Goal: Task Accomplishment & Management: Use online tool/utility

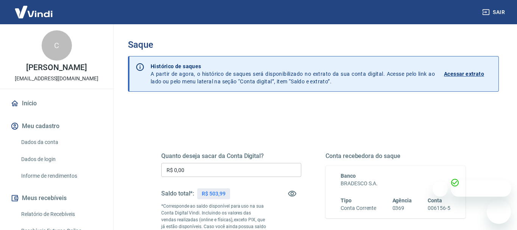
click at [180, 173] on input "R$ 0,00" at bounding box center [231, 170] width 140 height 14
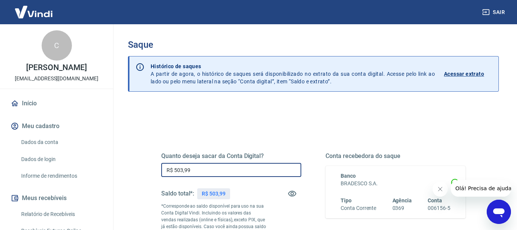
scroll to position [151, 0]
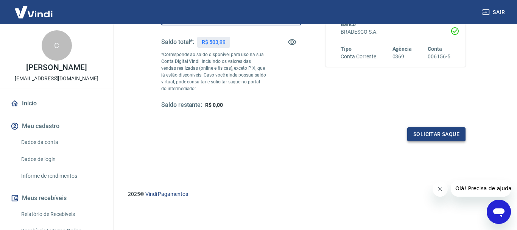
type input "R$ 503,99"
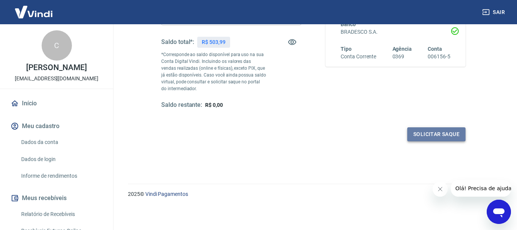
click at [413, 133] on button "Solicitar saque" at bounding box center [436, 134] width 58 height 14
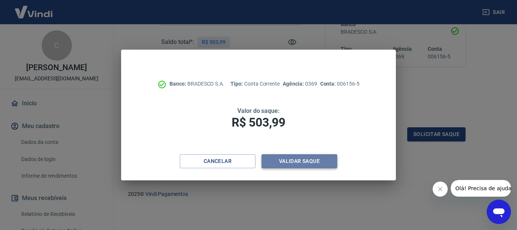
click at [333, 161] on button "Validar saque" at bounding box center [299, 161] width 76 height 14
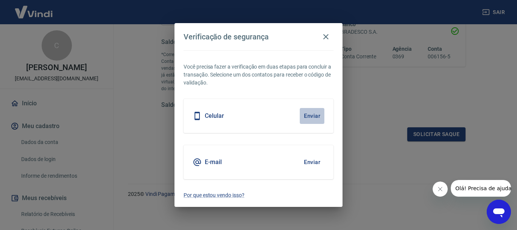
click at [307, 120] on button "Enviar" at bounding box center [312, 116] width 25 height 16
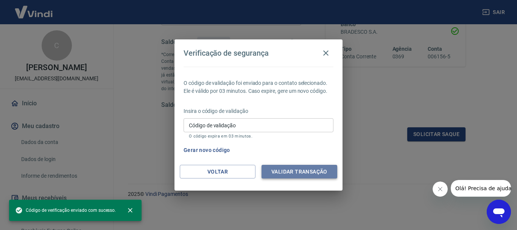
click at [300, 169] on button "Validar transação" at bounding box center [299, 172] width 76 height 14
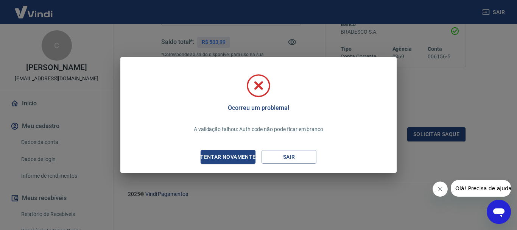
drag, startPoint x: 222, startPoint y: 155, endPoint x: 203, endPoint y: 155, distance: 18.2
click at [221, 155] on div "Tentar novamente" at bounding box center [227, 156] width 73 height 9
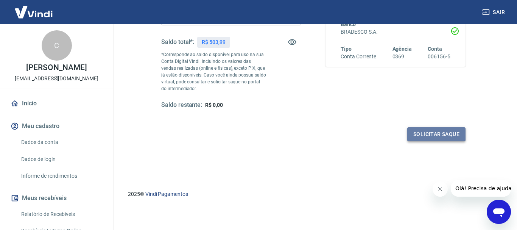
click at [434, 132] on button "Solicitar saque" at bounding box center [436, 134] width 58 height 14
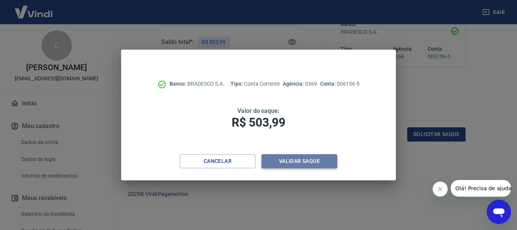
click at [292, 160] on button "Validar saque" at bounding box center [299, 161] width 76 height 14
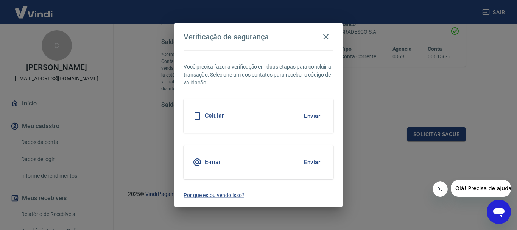
drag, startPoint x: 289, startPoint y: 119, endPoint x: 304, endPoint y: 115, distance: 15.6
click at [295, 118] on div "Celular Enviar" at bounding box center [258, 116] width 150 height 34
click at [308, 115] on button "Enviar" at bounding box center [312, 116] width 25 height 16
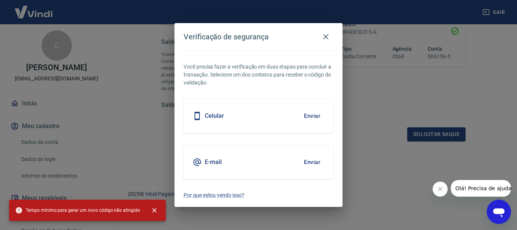
click at [224, 118] on h5 "Celular" at bounding box center [214, 116] width 19 height 8
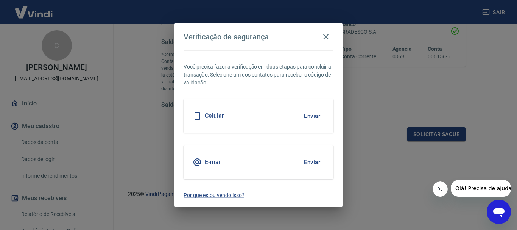
click at [197, 112] on icon at bounding box center [196, 116] width 5 height 8
click at [318, 115] on button "Enviar" at bounding box center [312, 116] width 25 height 16
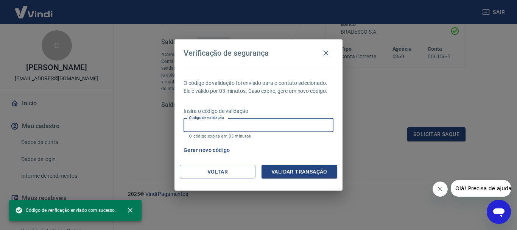
click at [238, 125] on input "Código de validação" at bounding box center [258, 125] width 150 height 14
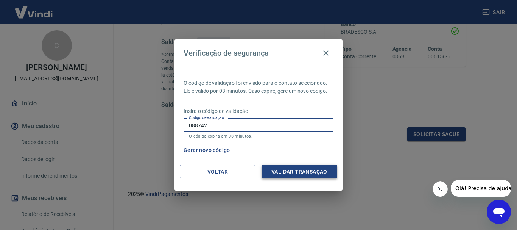
type input "088742"
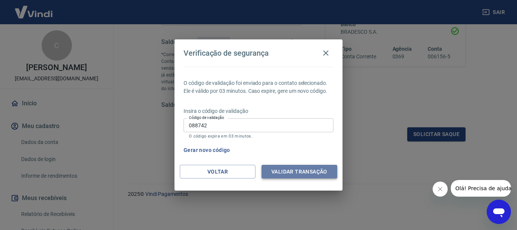
click at [272, 174] on button "Validar transação" at bounding box center [299, 172] width 76 height 14
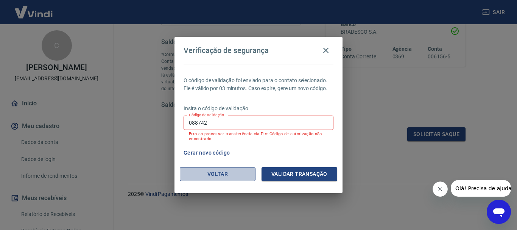
click at [232, 177] on button "Voltar" at bounding box center [218, 174] width 76 height 14
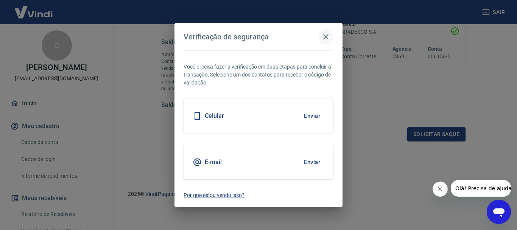
click at [326, 36] on icon "button" at bounding box center [325, 36] width 9 height 9
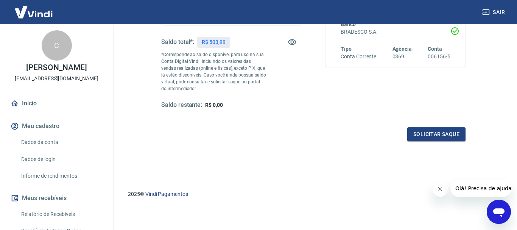
scroll to position [0, 0]
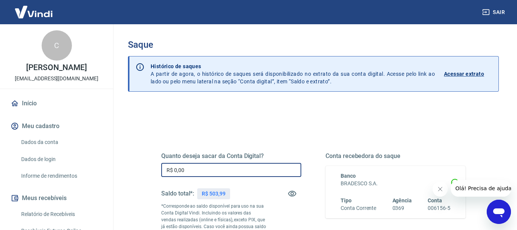
click at [185, 166] on input "R$ 0,00" at bounding box center [231, 170] width 140 height 14
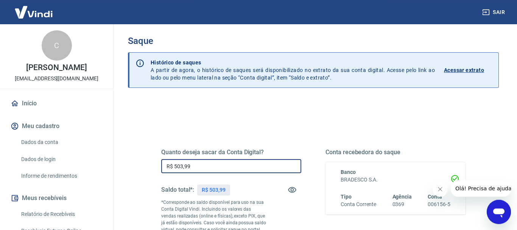
scroll to position [151, 0]
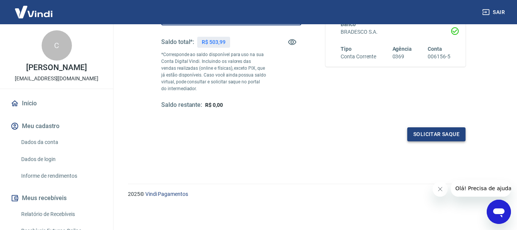
type input "R$ 503,99"
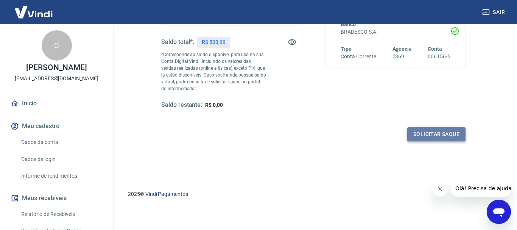
click at [420, 132] on button "Solicitar saque" at bounding box center [436, 134] width 58 height 14
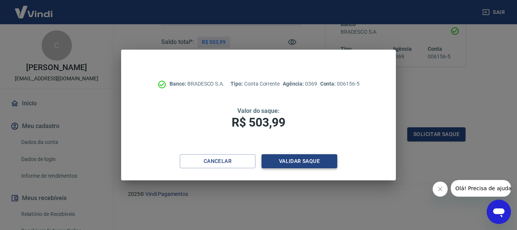
click at [302, 158] on button "Validar saque" at bounding box center [299, 161] width 76 height 14
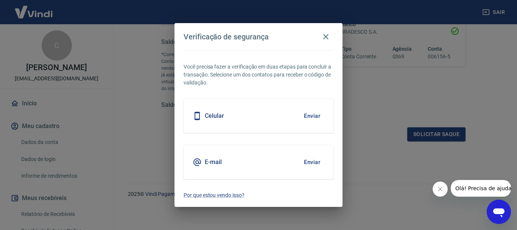
click at [308, 114] on button "Enviar" at bounding box center [312, 116] width 25 height 16
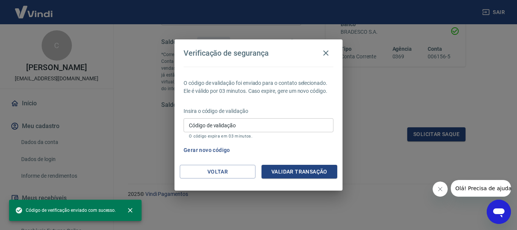
click at [290, 120] on input "Código de validação" at bounding box center [258, 125] width 150 height 14
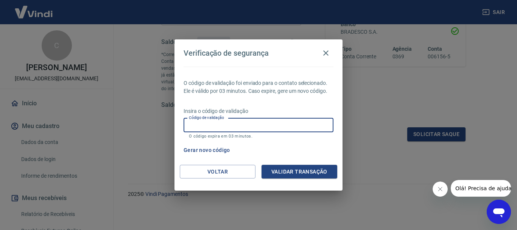
click at [244, 126] on input "Código de validação" at bounding box center [258, 125] width 150 height 14
click at [295, 173] on button "Validar transação" at bounding box center [299, 172] width 76 height 14
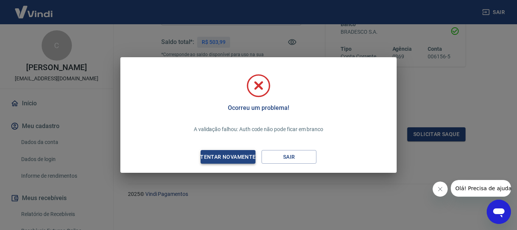
click at [244, 157] on div "Tentar novamente" at bounding box center [227, 156] width 73 height 9
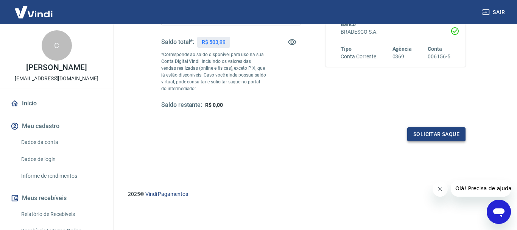
click at [446, 135] on button "Solicitar saque" at bounding box center [436, 134] width 58 height 14
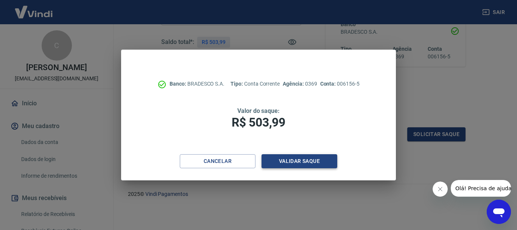
click at [285, 159] on button "Validar saque" at bounding box center [299, 161] width 76 height 14
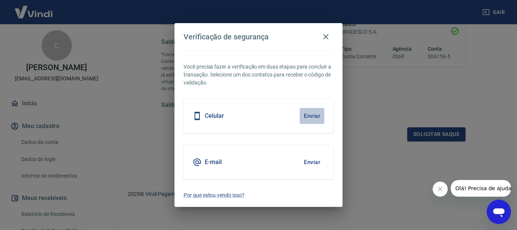
click at [310, 113] on button "Enviar" at bounding box center [312, 116] width 25 height 16
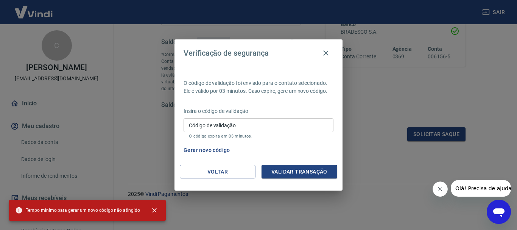
click at [272, 127] on input "Código de validação" at bounding box center [258, 125] width 150 height 14
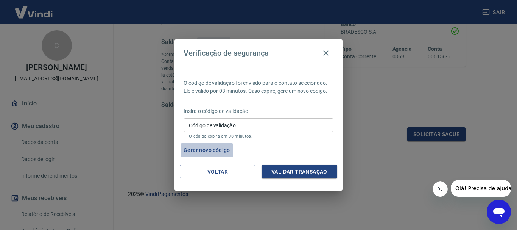
click at [211, 149] on button "Gerar novo código" at bounding box center [206, 150] width 53 height 14
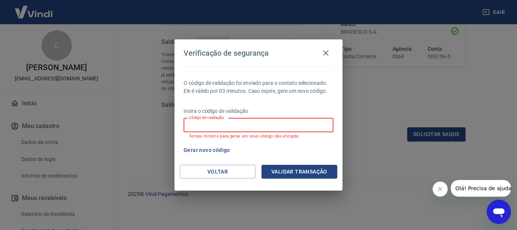
click at [231, 121] on input "Código de validação" at bounding box center [258, 125] width 150 height 14
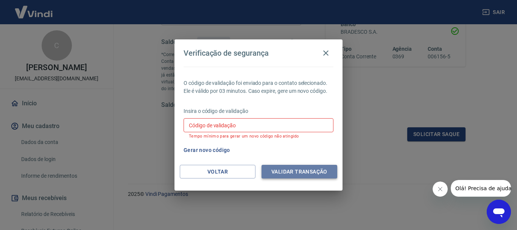
click at [301, 171] on button "Validar transação" at bounding box center [299, 172] width 76 height 14
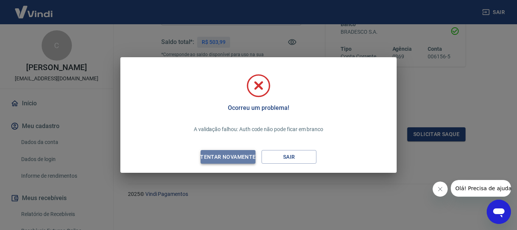
click at [245, 156] on div "Tentar novamente" at bounding box center [227, 156] width 73 height 9
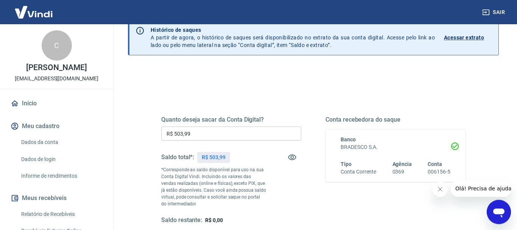
scroll to position [0, 0]
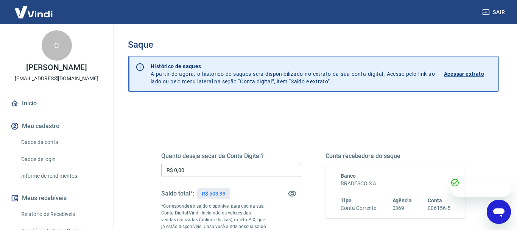
drag, startPoint x: 192, startPoint y: 161, endPoint x: 194, endPoint y: 154, distance: 7.1
click at [194, 154] on div "Quanto deseja sacar da Conta Digital? R$ 0,00 ​ Saldo total*: R$ 503,99 *Corres…" at bounding box center [231, 206] width 140 height 108
click at [188, 169] on input "R$ 0,00" at bounding box center [231, 170] width 140 height 14
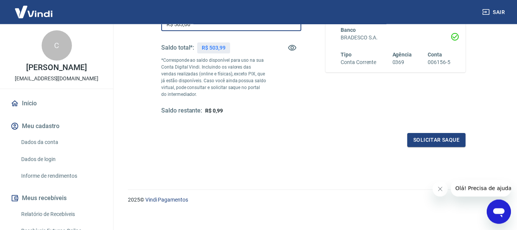
scroll to position [151, 0]
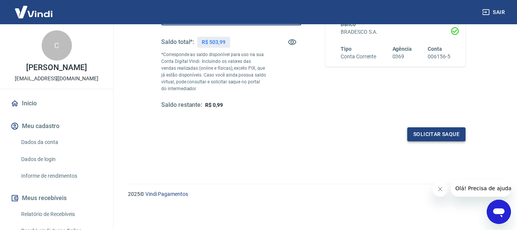
type input "R$ 503,00"
click at [444, 135] on button "Solicitar saque" at bounding box center [436, 134] width 58 height 14
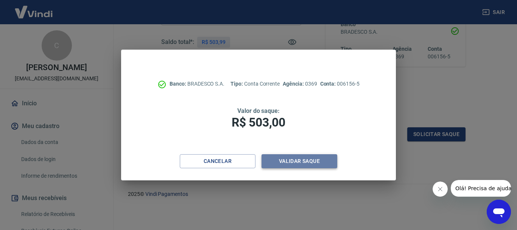
click at [315, 162] on button "Validar saque" at bounding box center [299, 161] width 76 height 14
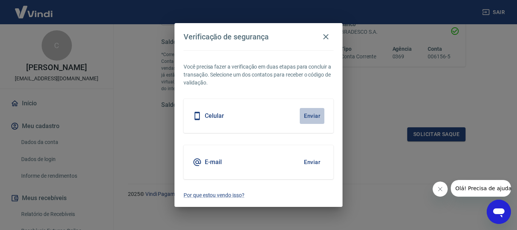
click at [314, 113] on button "Enviar" at bounding box center [312, 116] width 25 height 16
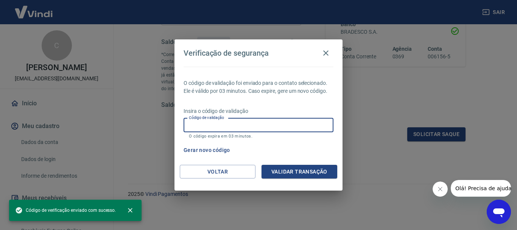
click at [228, 121] on input "Código de validação" at bounding box center [258, 125] width 150 height 14
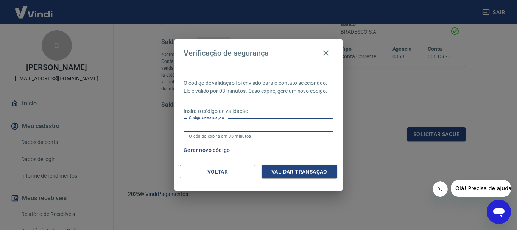
click at [331, 49] on h2 "Verificação de segurança" at bounding box center [258, 52] width 168 height 27
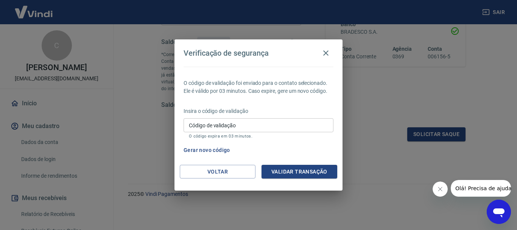
drag, startPoint x: 329, startPoint y: 46, endPoint x: 329, endPoint y: 42, distance: 4.6
click at [329, 42] on h2 "Verificação de segurança" at bounding box center [258, 52] width 168 height 27
